Goal: Task Accomplishment & Management: Use online tool/utility

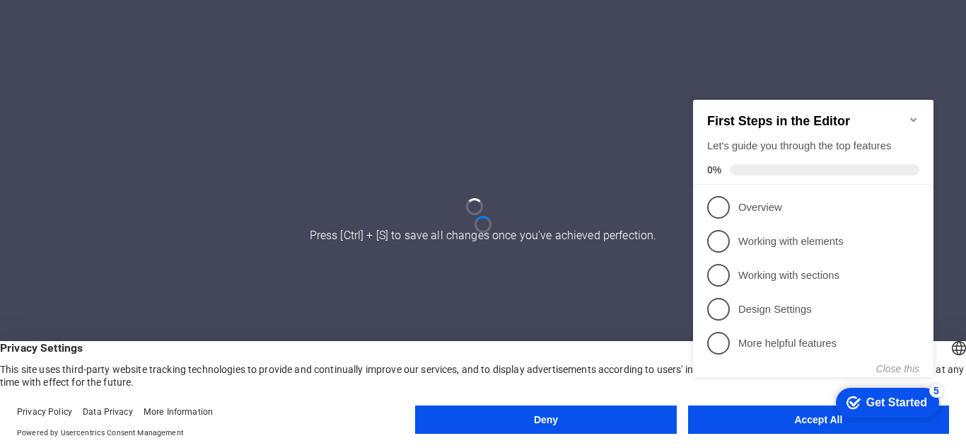
click at [810, 424] on appcues-checklist "Contextual help checklist present on screen" at bounding box center [816, 252] width 257 height 347
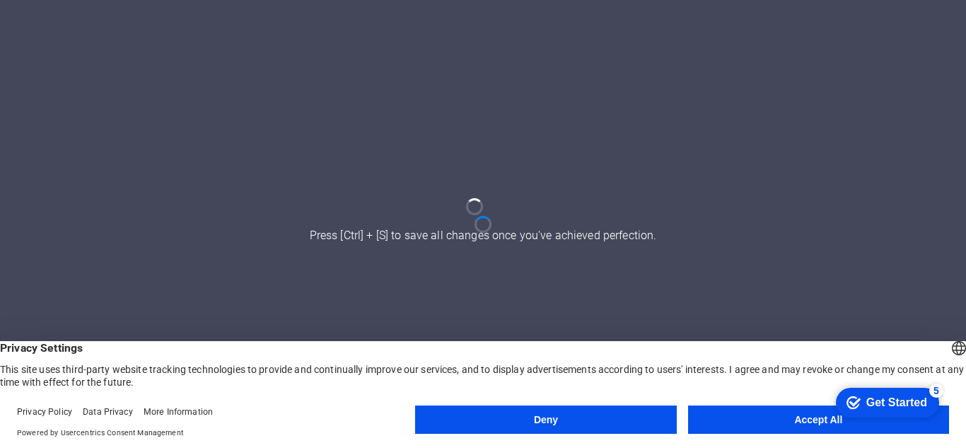
click at [810, 424] on body "[DOMAIN_NAME] Press [Ctrl] + [S] to save all changes once you've achieved perfe…" at bounding box center [483, 224] width 966 height 448
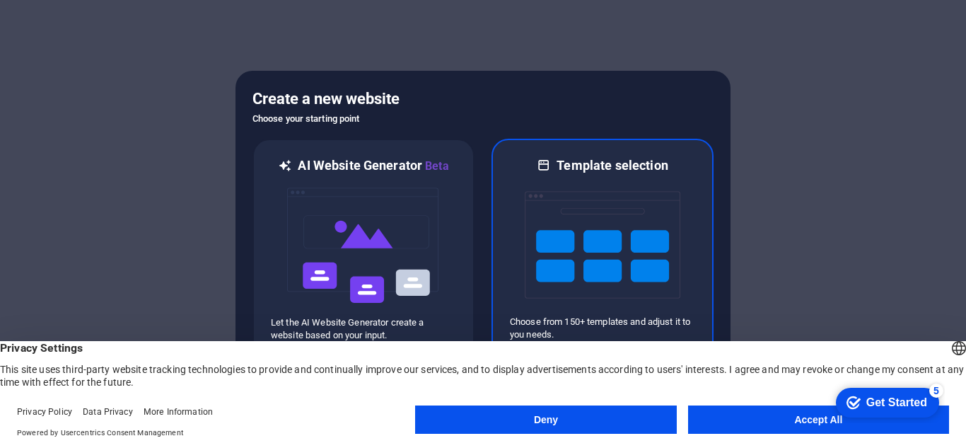
click at [605, 212] on img at bounding box center [603, 244] width 156 height 141
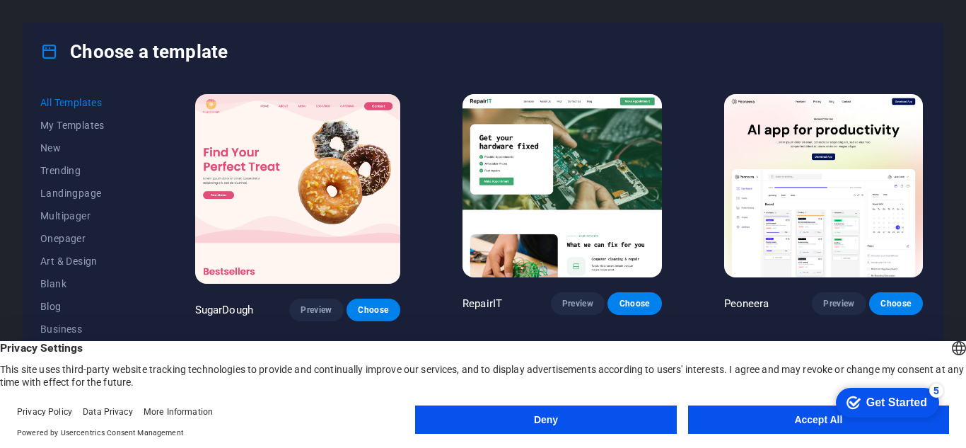
click at [754, 416] on button "Accept All" at bounding box center [818, 419] width 261 height 28
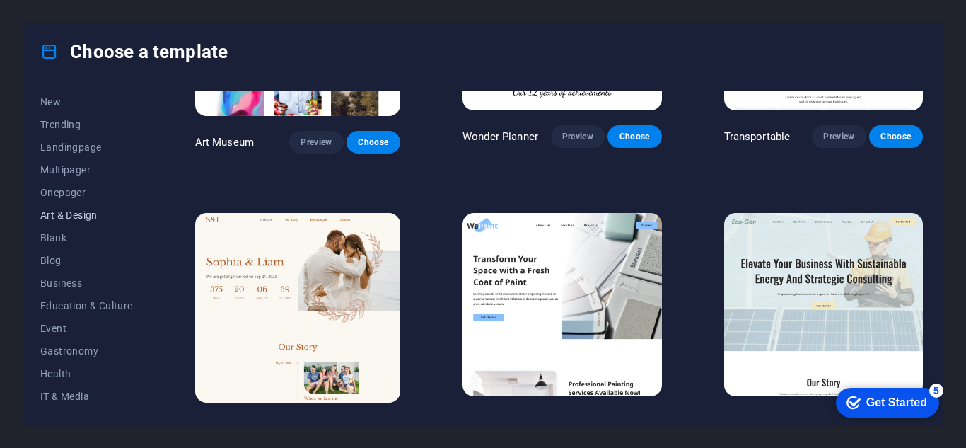
scroll to position [45, 0]
click at [83, 239] on span "Blank" at bounding box center [86, 238] width 93 height 11
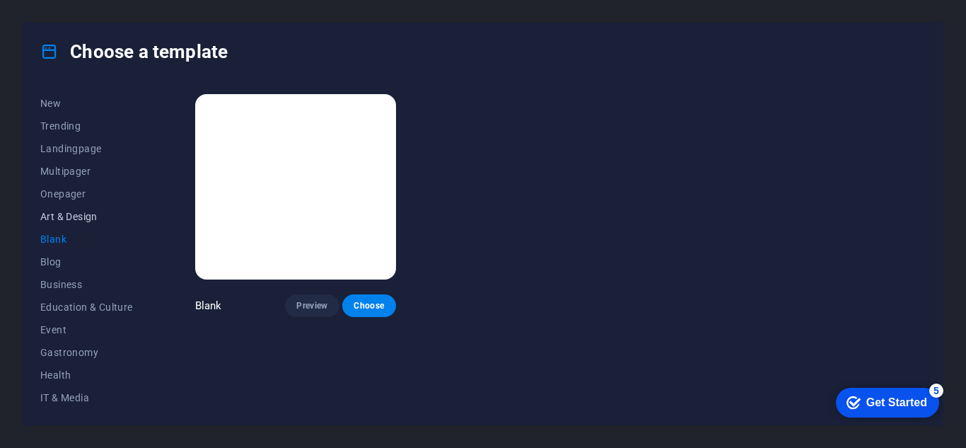
click at [70, 214] on span "Art & Design" at bounding box center [86, 216] width 93 height 11
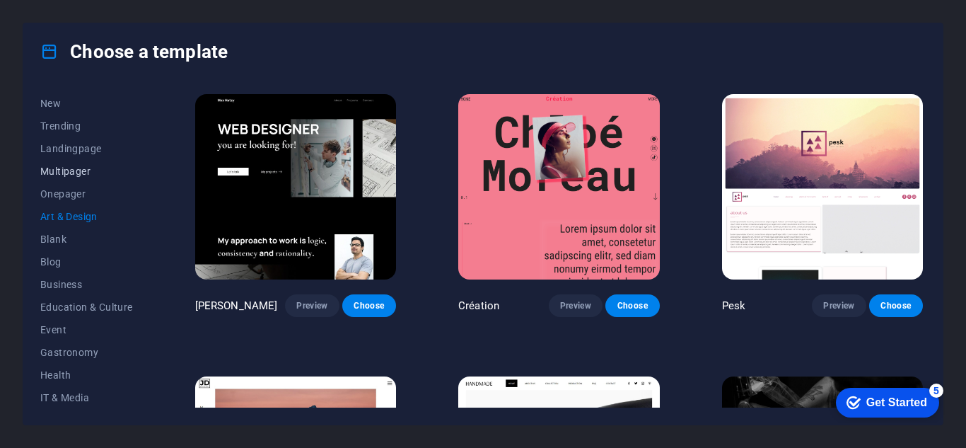
click at [59, 182] on button "Multipager" at bounding box center [86, 171] width 93 height 23
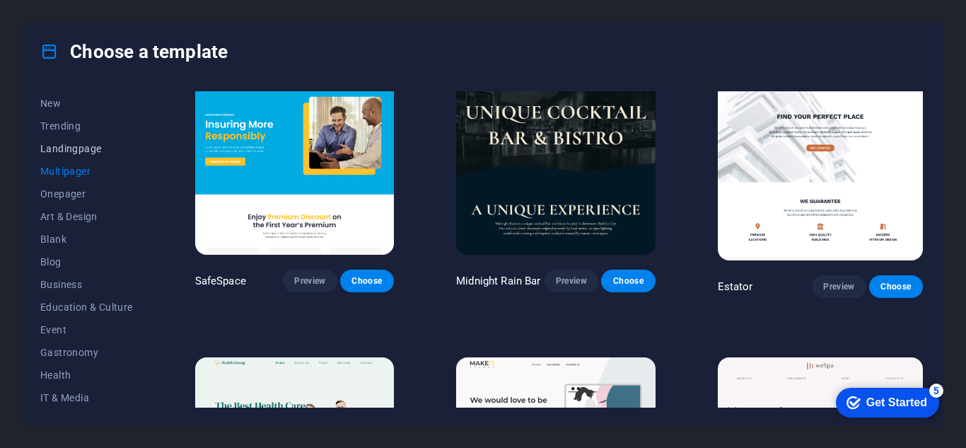
click at [51, 141] on button "Landingpage" at bounding box center [86, 148] width 93 height 23
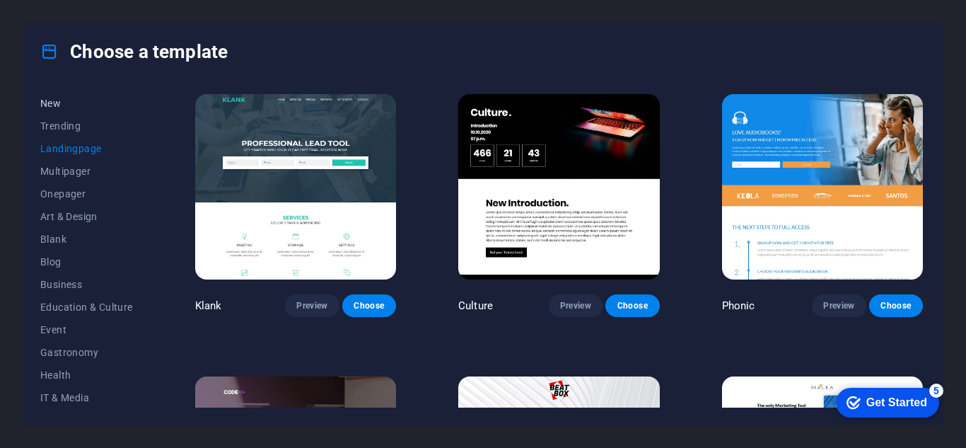
click at [70, 107] on span "New" at bounding box center [86, 103] width 93 height 11
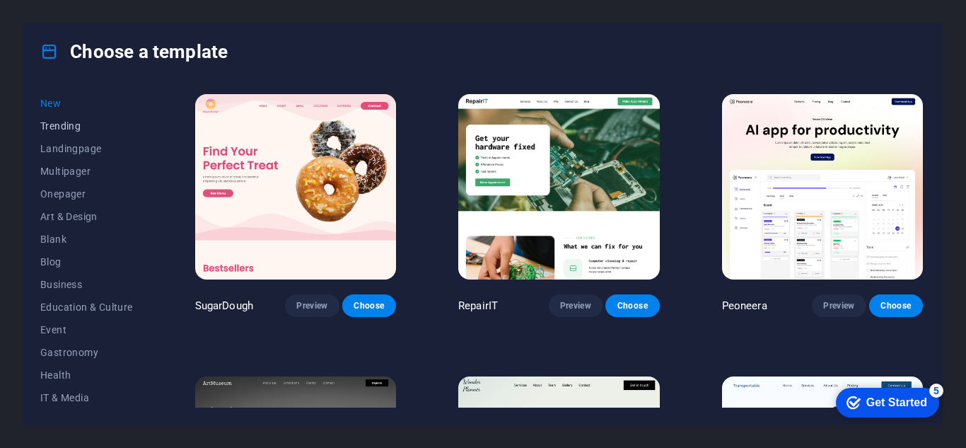
click at [70, 120] on span "Trending" at bounding box center [86, 125] width 93 height 11
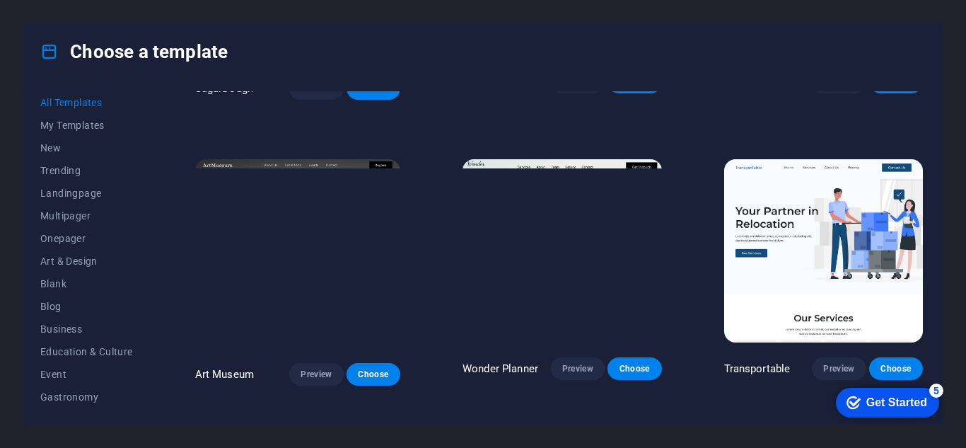
scroll to position [306, 0]
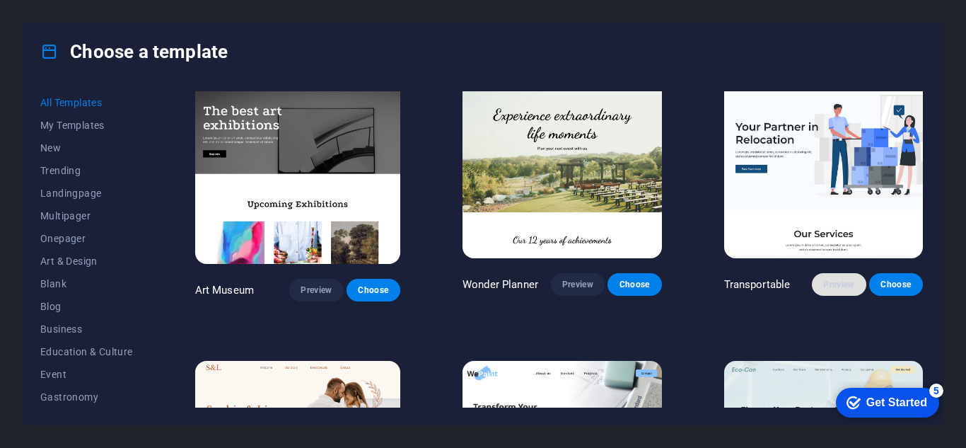
click at [845, 273] on button "Preview" at bounding box center [839, 284] width 54 height 23
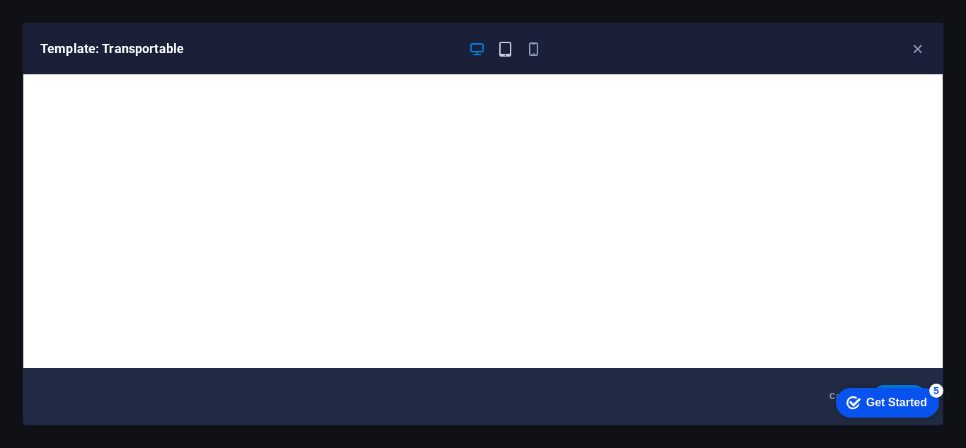
click at [512, 49] on icon "button" at bounding box center [505, 49] width 16 height 16
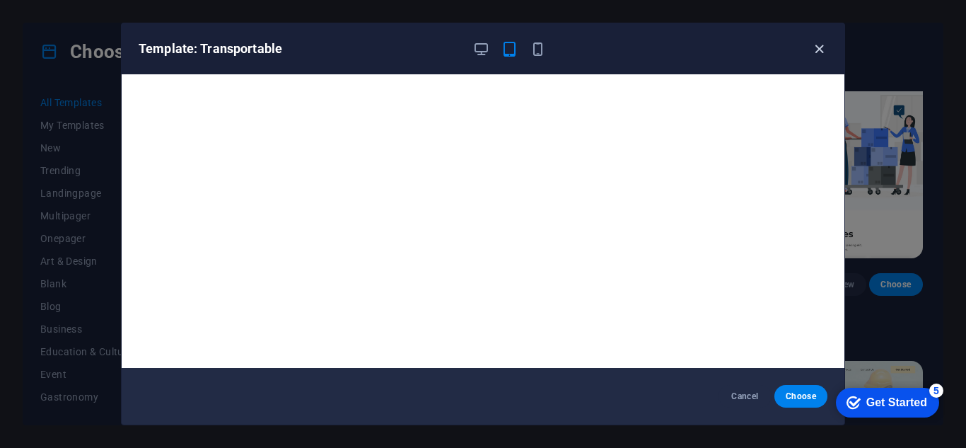
click at [815, 53] on icon "button" at bounding box center [819, 49] width 16 height 16
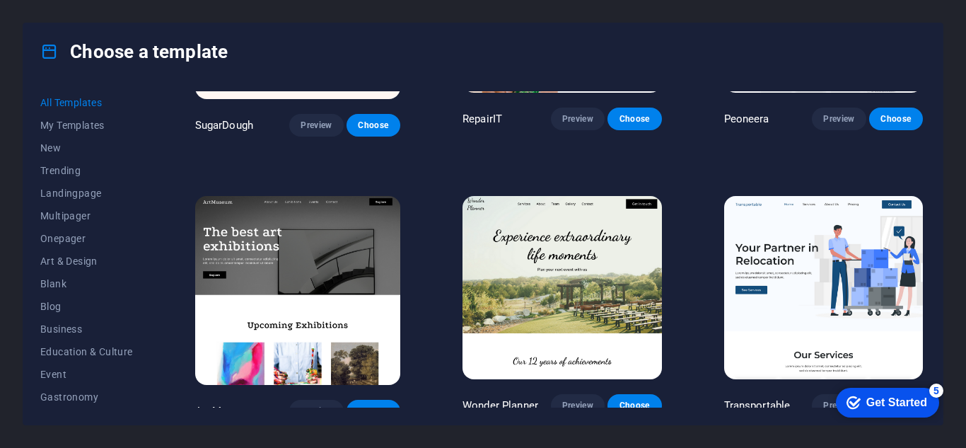
scroll to position [0, 0]
